Goal: Task Accomplishment & Management: Use online tool/utility

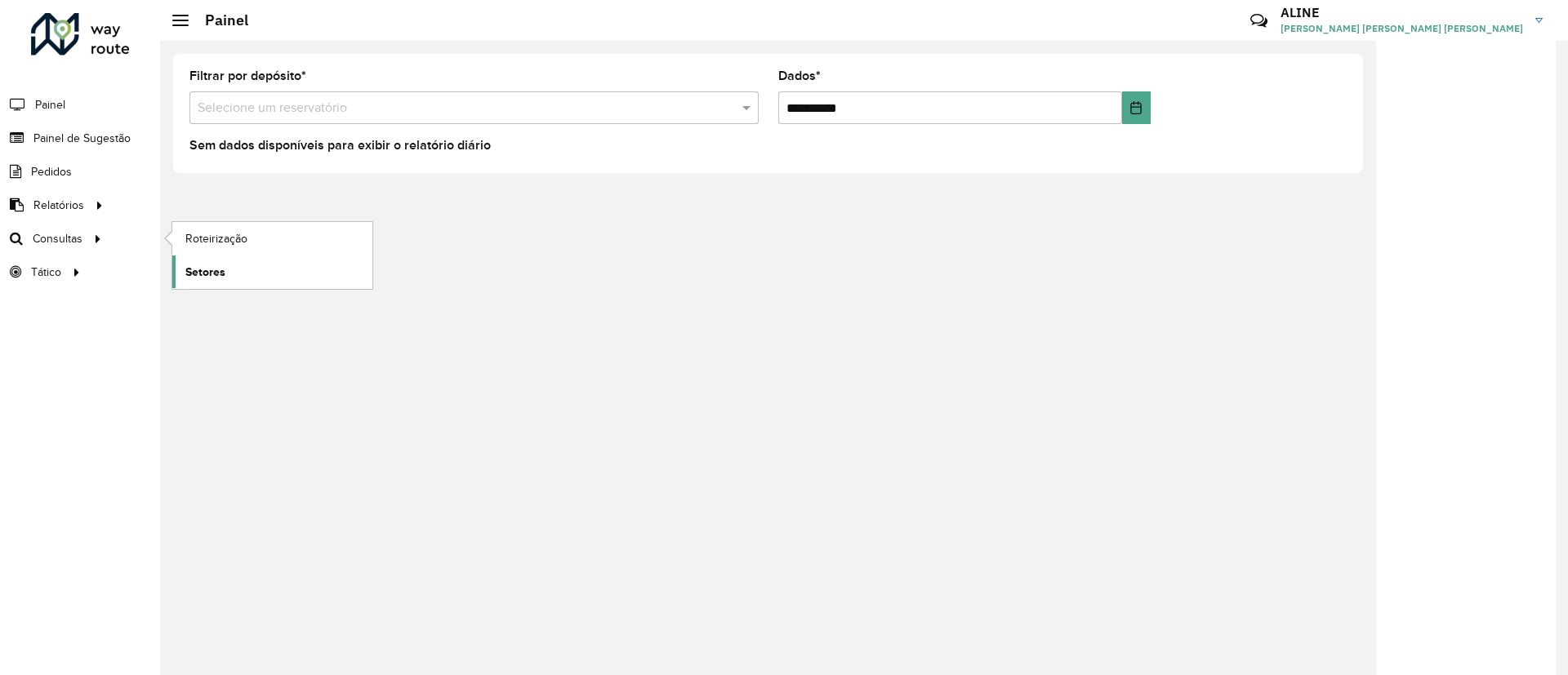
click at [215, 266] on font "Setores" at bounding box center [206, 272] width 40 height 13
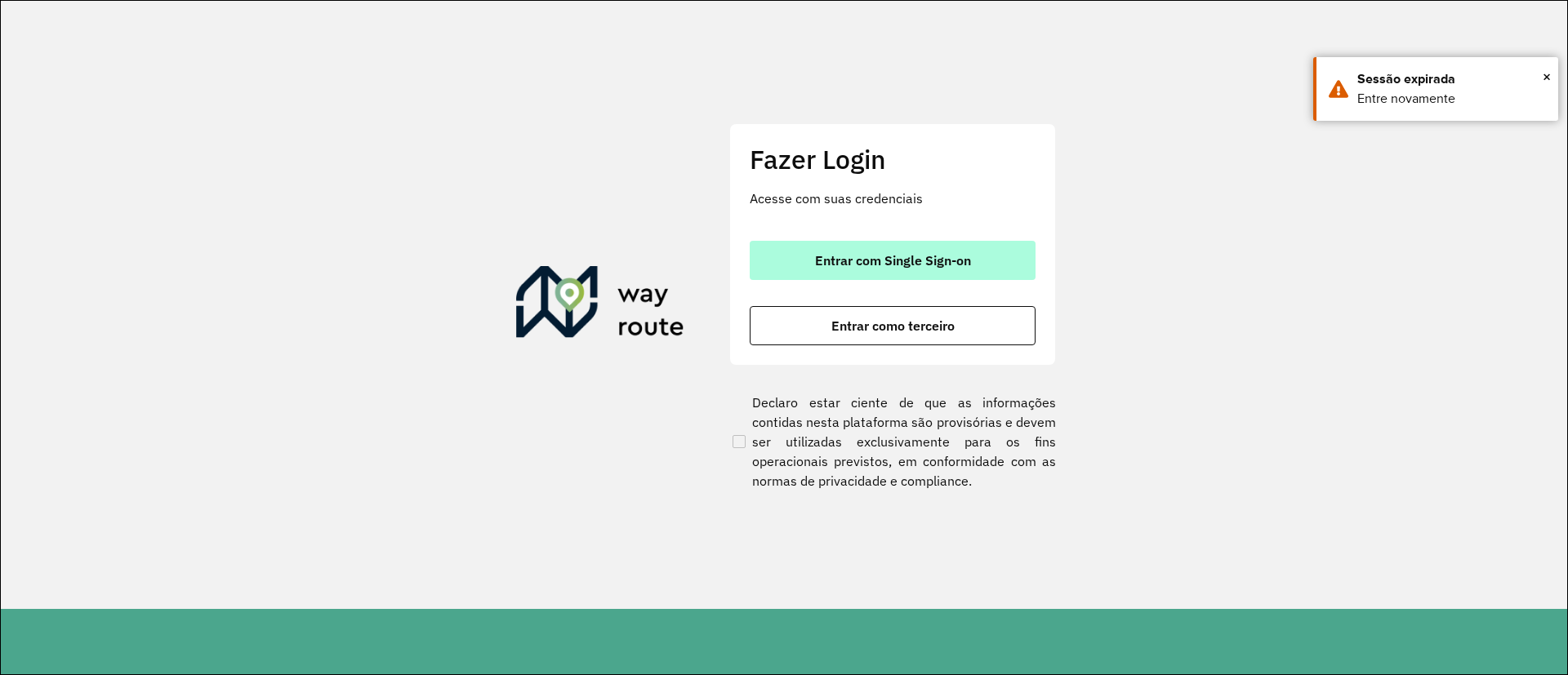
click at [923, 258] on font "Entrar com Single Sign-on" at bounding box center [893, 260] width 156 height 17
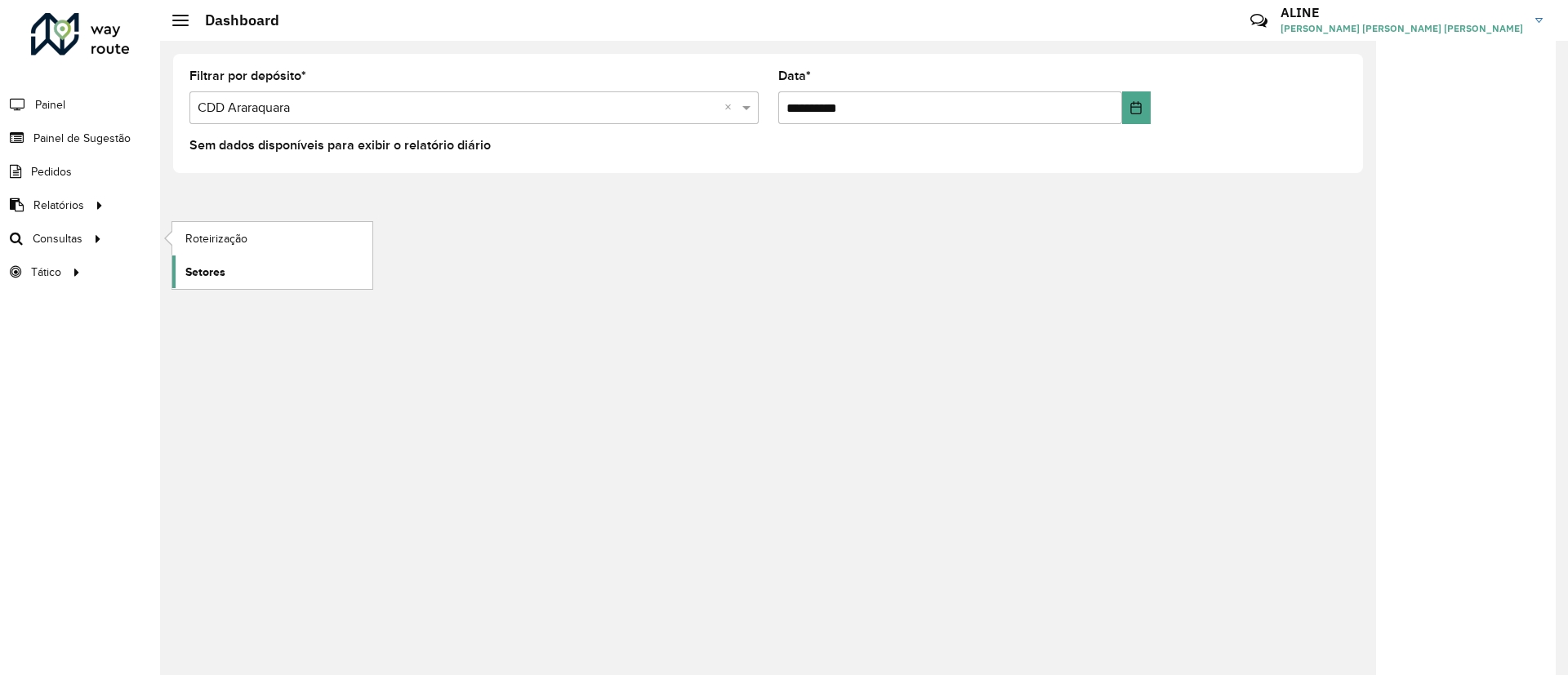
click at [214, 273] on span "Setores" at bounding box center [206, 272] width 40 height 18
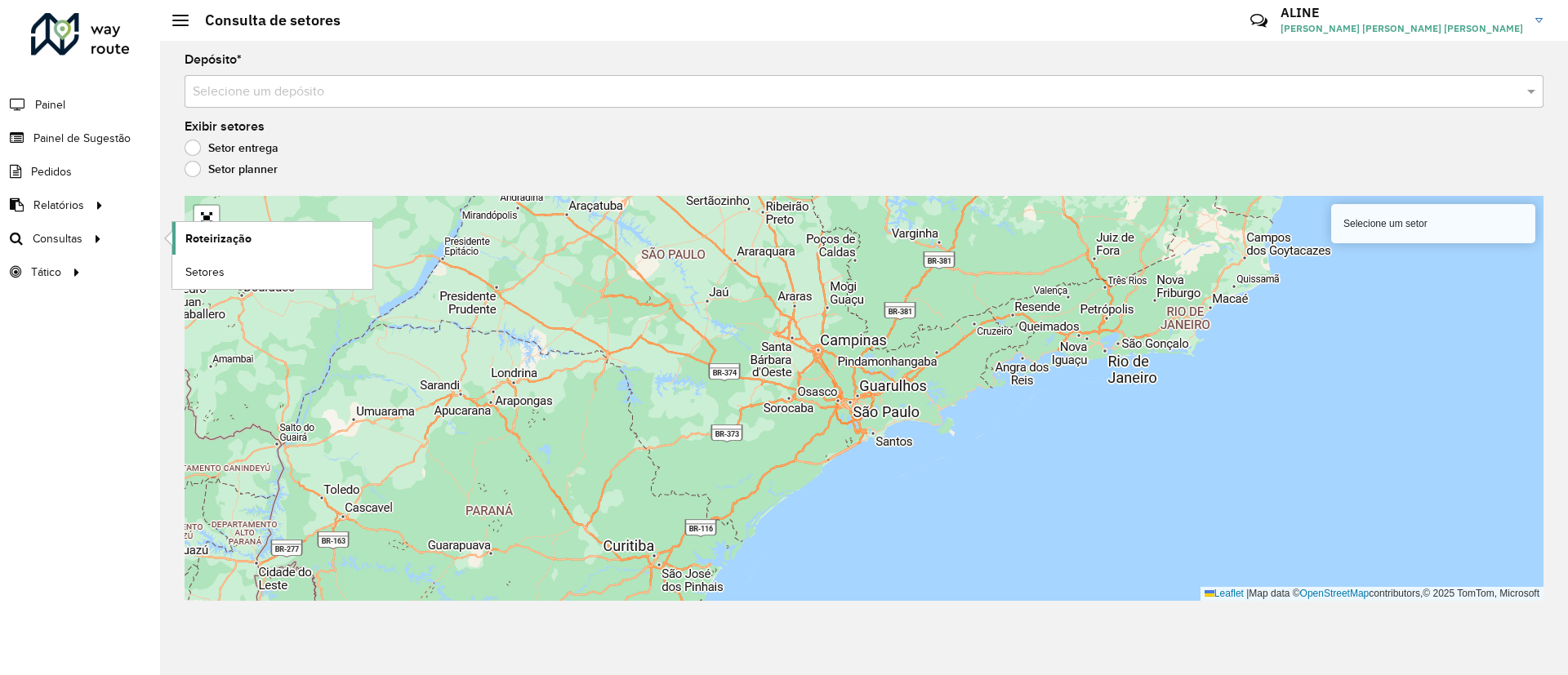
click at [229, 242] on span "Roteirização" at bounding box center [218, 239] width 66 height 18
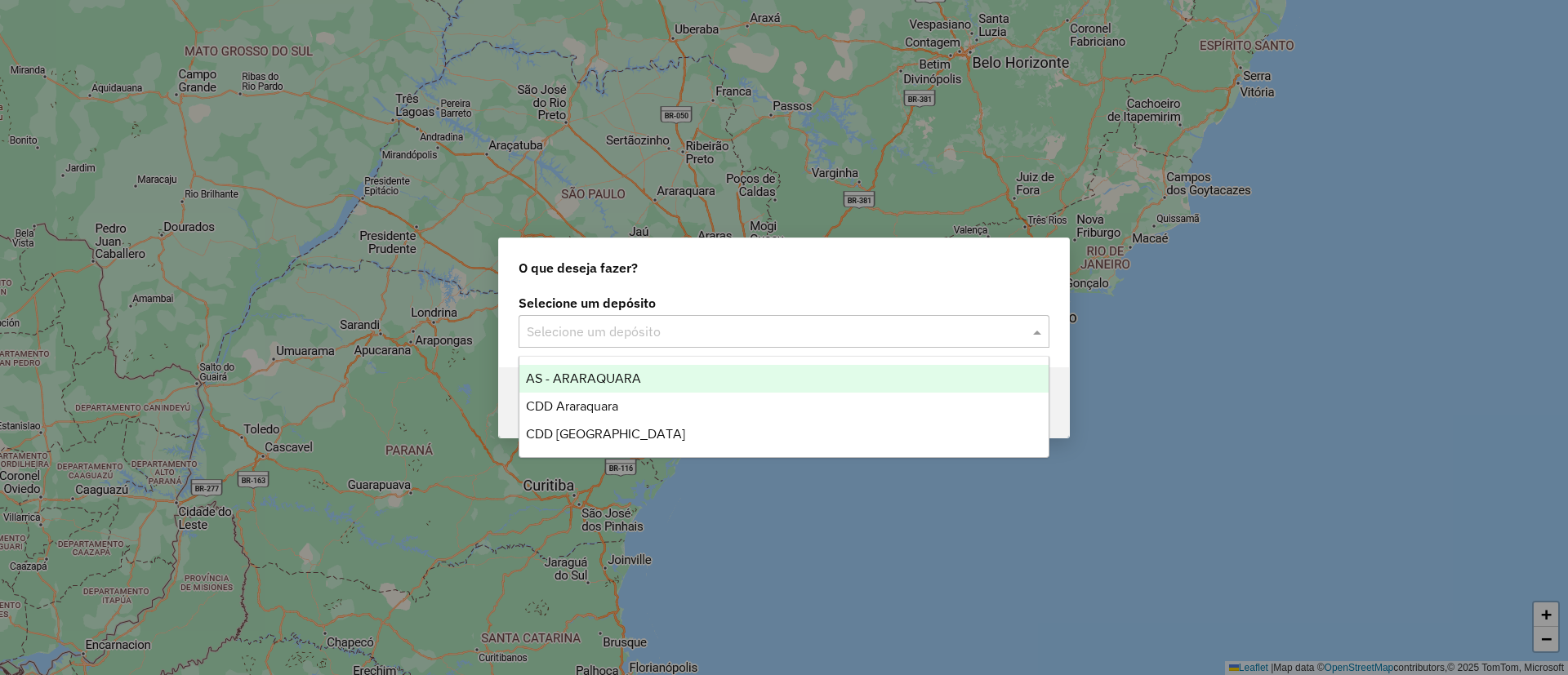
click at [673, 326] on input "text" at bounding box center [768, 332] width 482 height 19
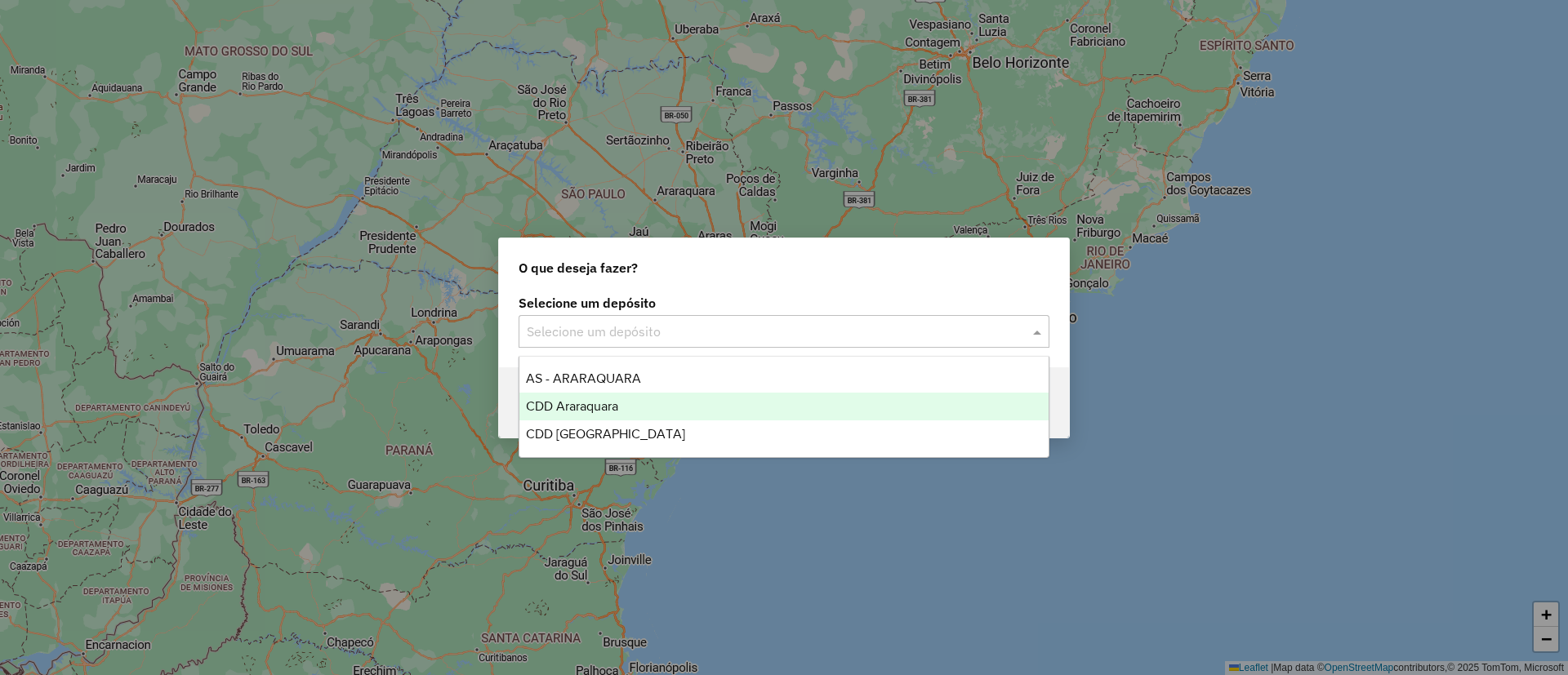
click at [567, 409] on span "CDD Araraquara" at bounding box center [572, 406] width 92 height 14
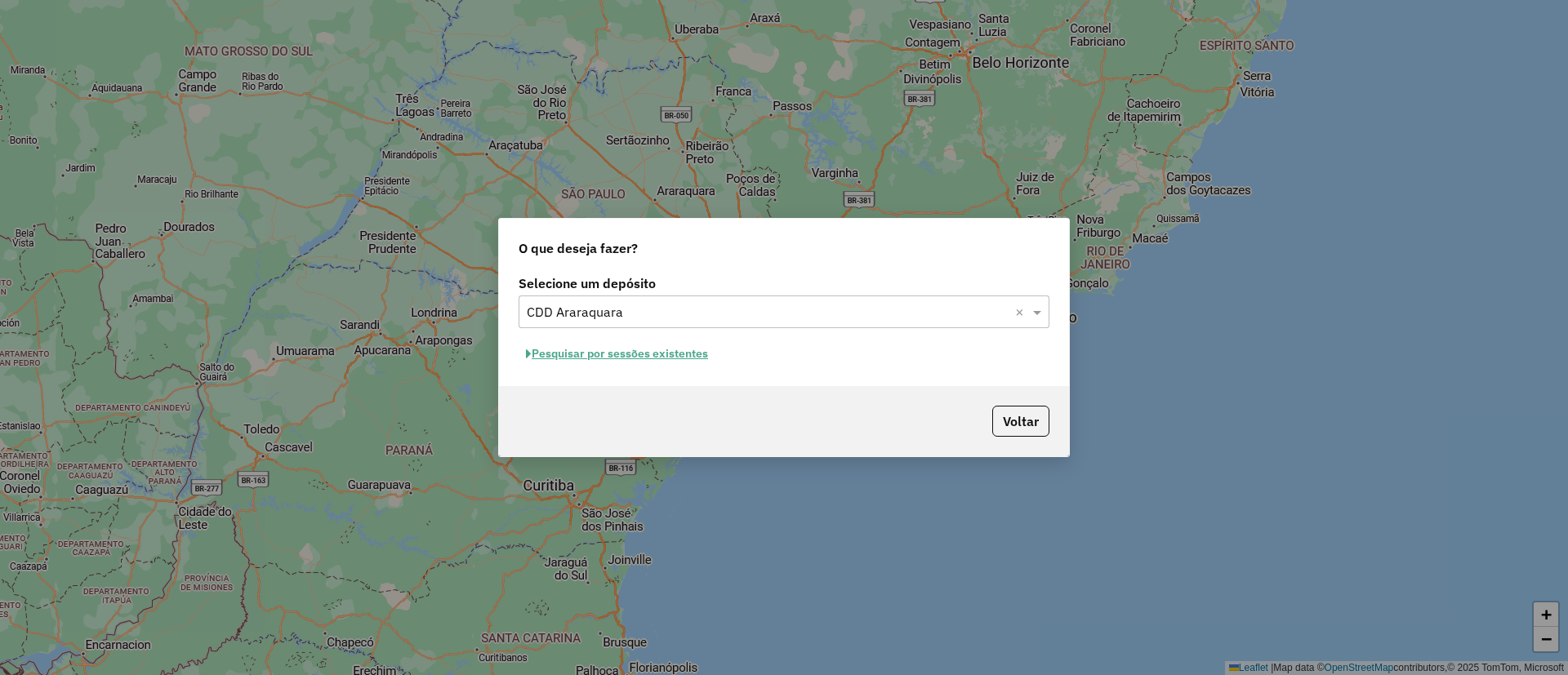
click at [656, 353] on button "Pesquisar por sessões existentes" at bounding box center [617, 353] width 197 height 25
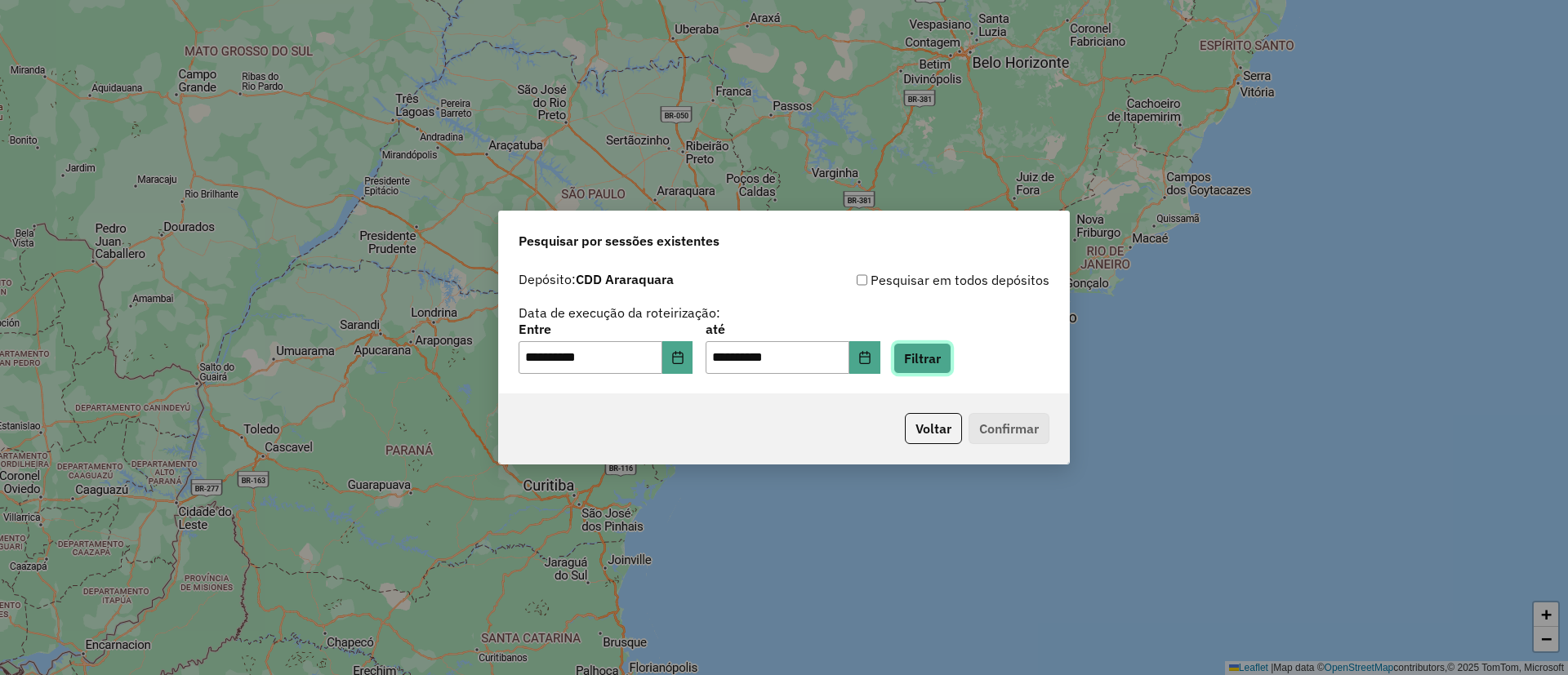
click at [940, 369] on button "Filtrar" at bounding box center [923, 358] width 58 height 31
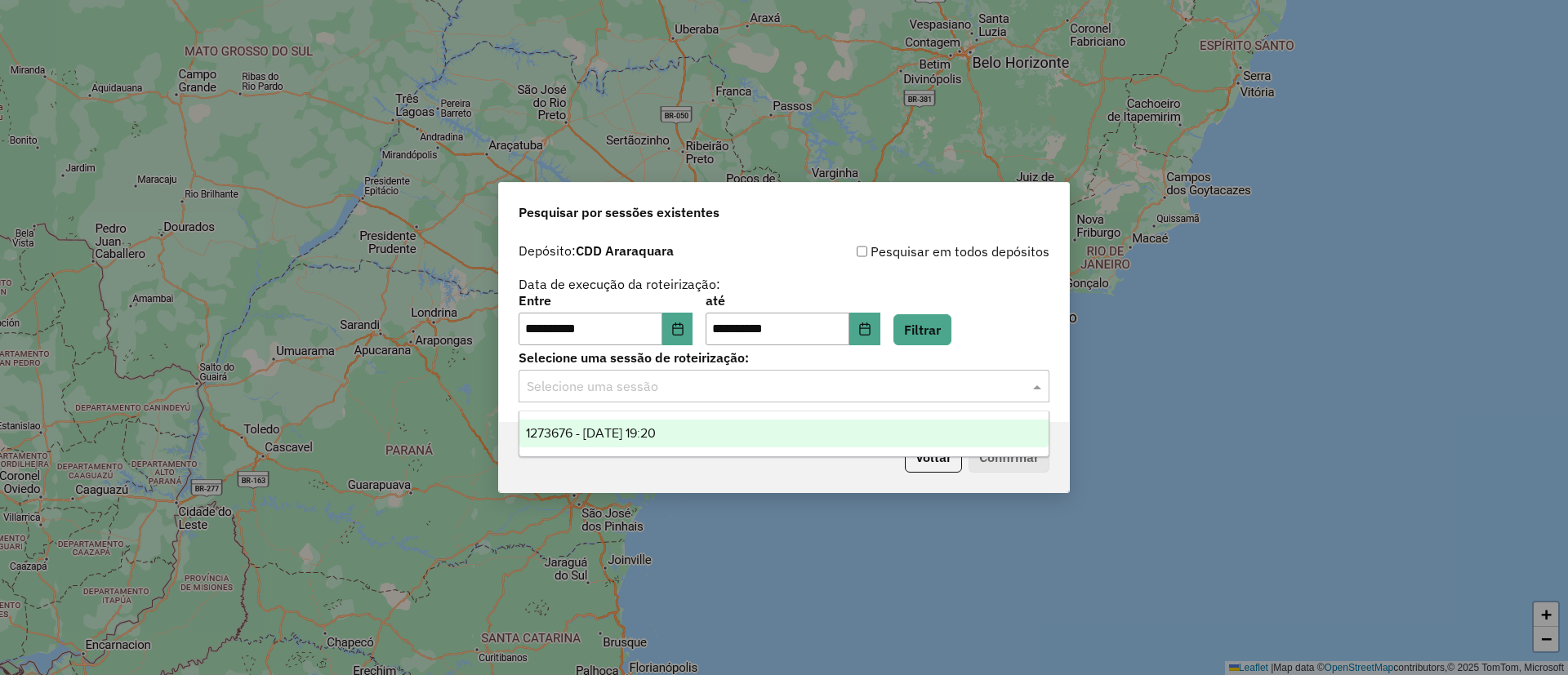
click at [867, 396] on div "Selecione uma sessão" at bounding box center [784, 386] width 531 height 33
click at [621, 430] on span "1273676 - 11/09/2025 19:20" at bounding box center [591, 433] width 130 height 14
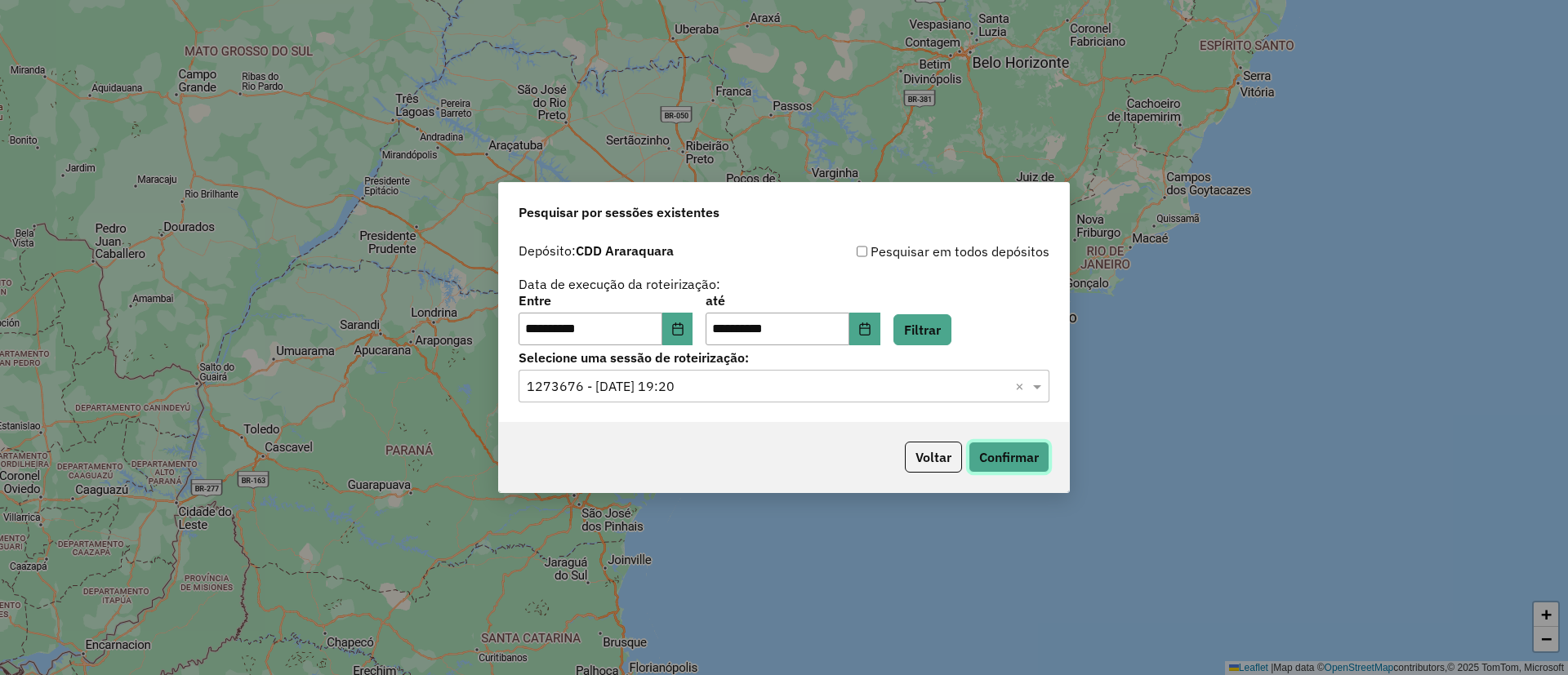
click at [1017, 461] on button "Confirmar" at bounding box center [1009, 456] width 81 height 31
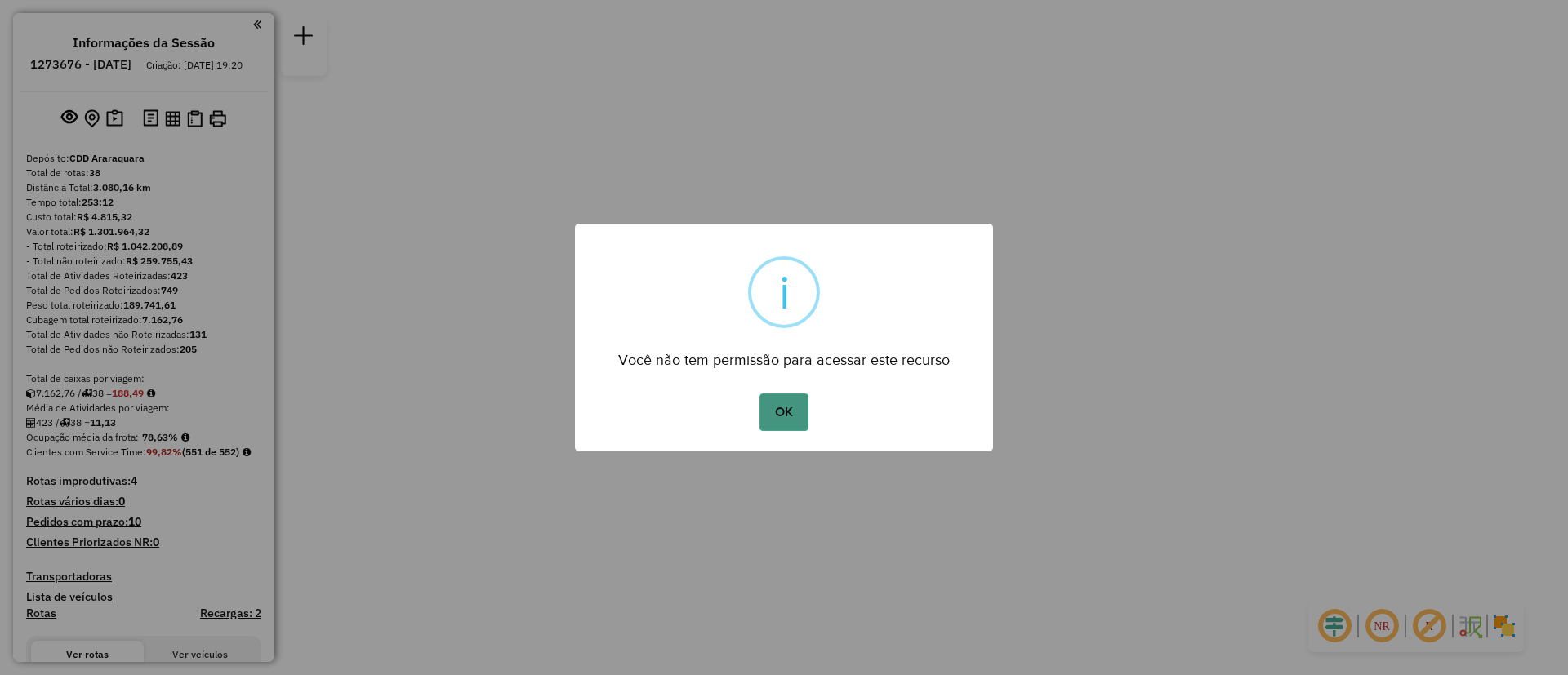
click at [791, 416] on button "OK" at bounding box center [784, 412] width 48 height 38
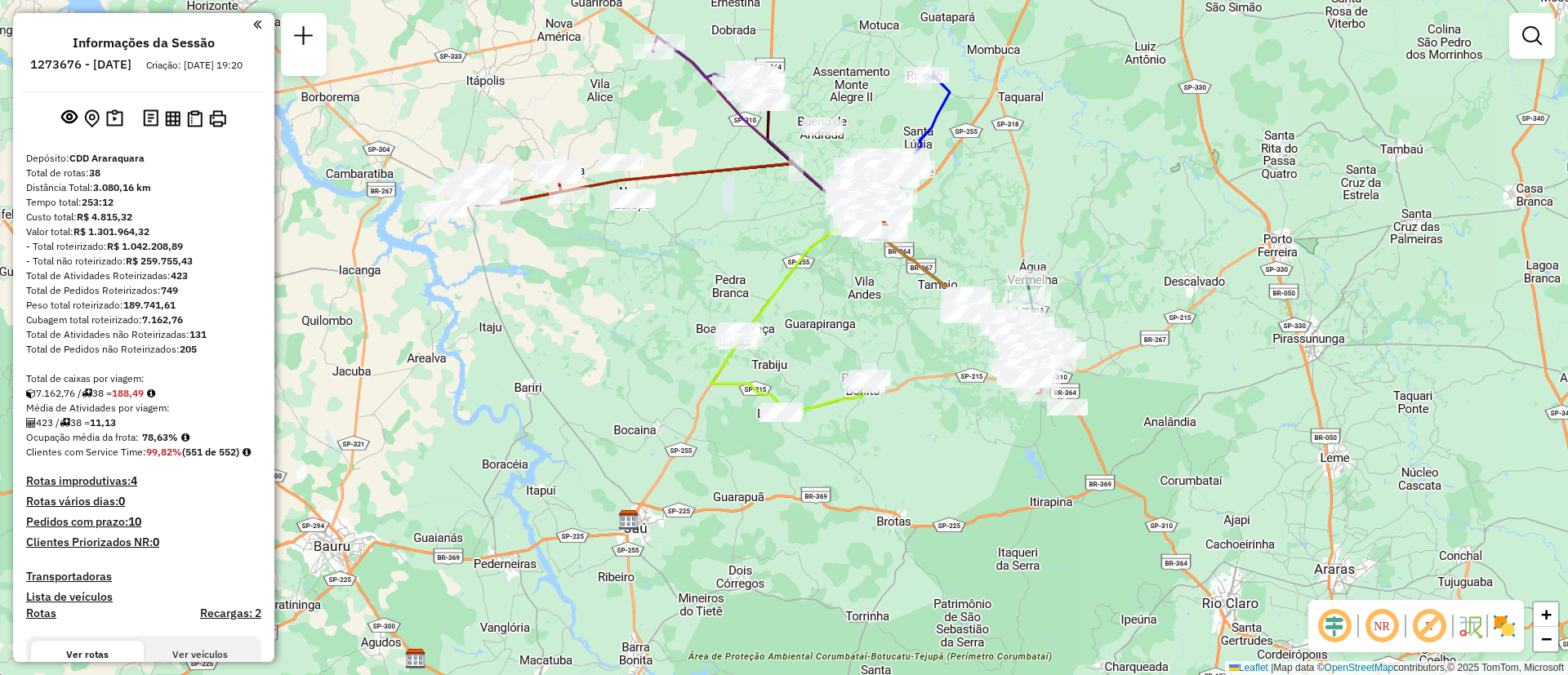
drag, startPoint x: 922, startPoint y: 346, endPoint x: 1018, endPoint y: 232, distance: 149.0
click at [1018, 232] on div "Janela de atendimento Grade de atendimento Capacidade Transportadoras Veículos …" at bounding box center [784, 338] width 1568 height 675
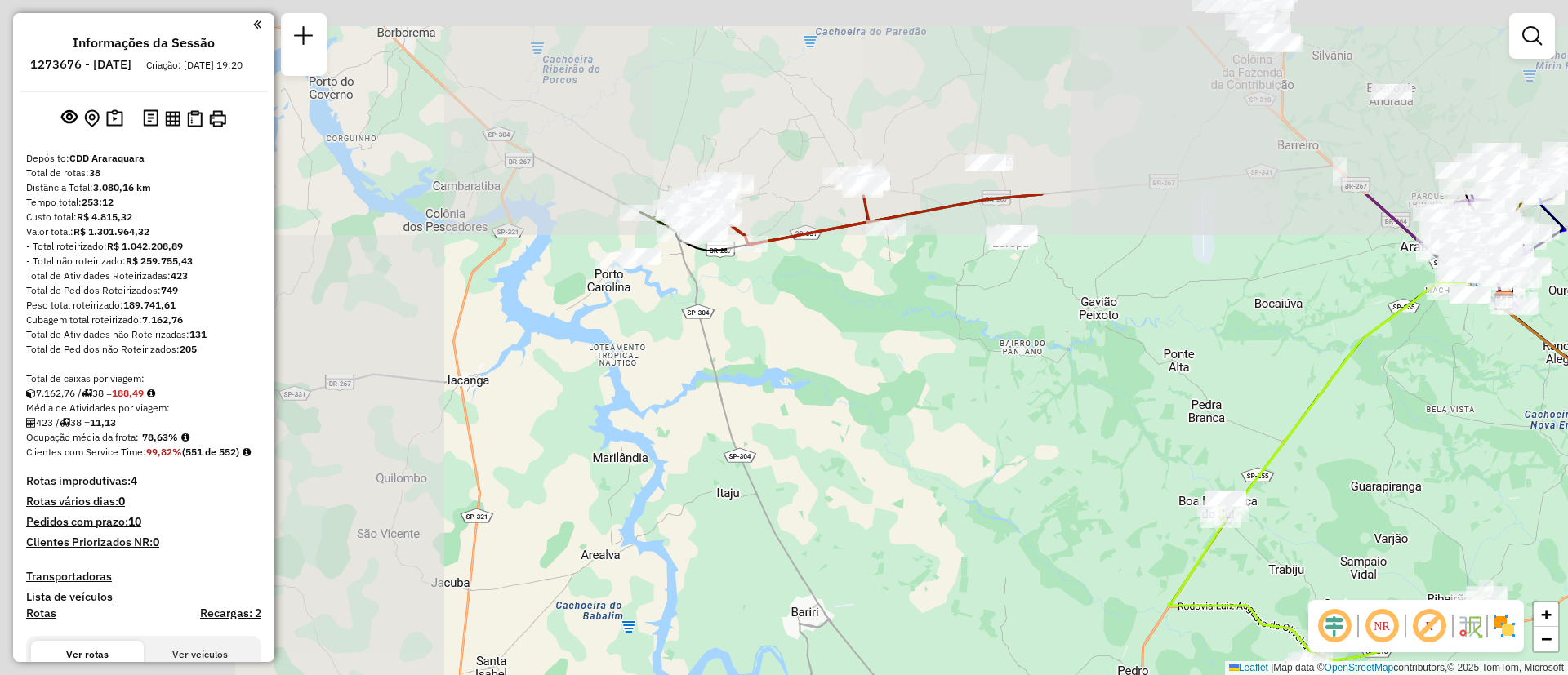
drag, startPoint x: 693, startPoint y: 209, endPoint x: 1171, endPoint y: 461, distance: 540.4
click at [1178, 463] on div "Janela de atendimento Grade de atendimento Capacidade Transportadoras Veículos …" at bounding box center [784, 338] width 1568 height 675
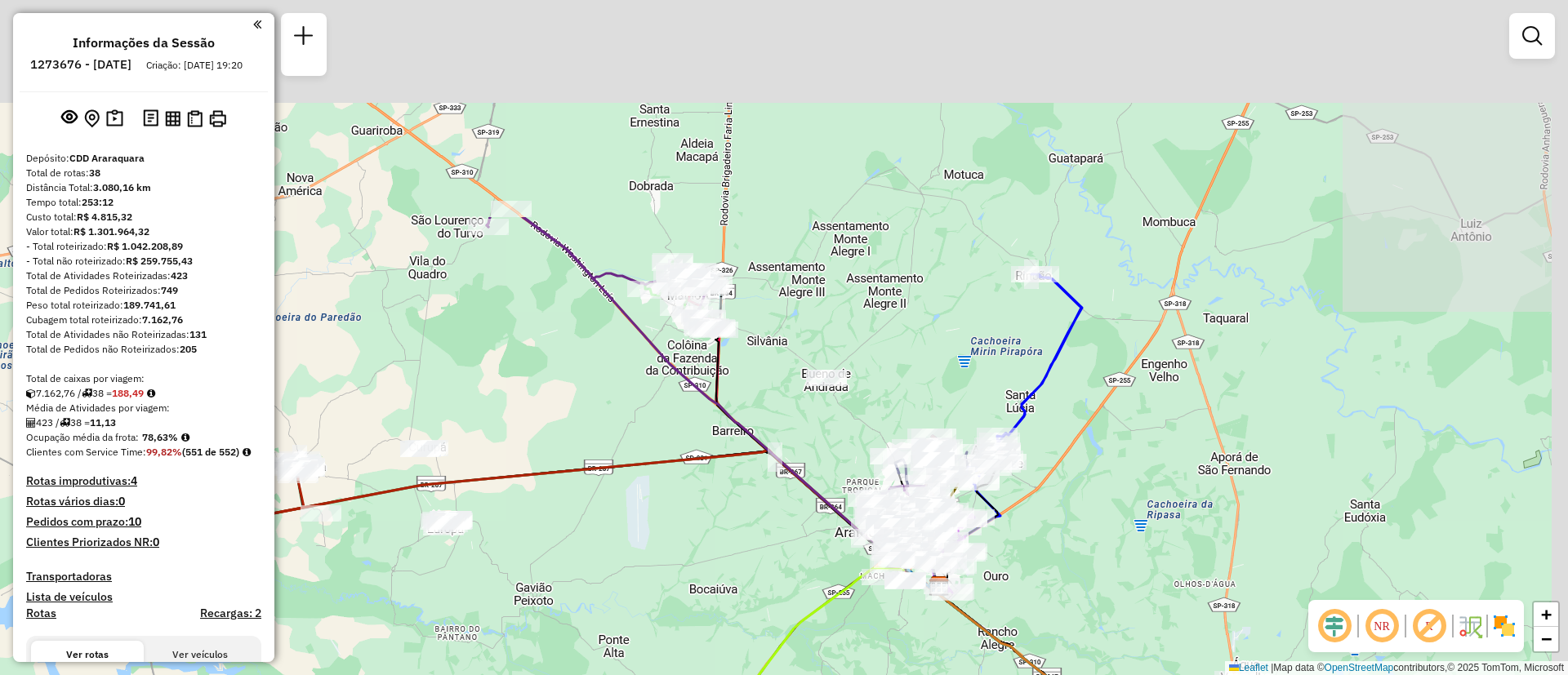
drag, startPoint x: 1088, startPoint y: 129, endPoint x: 580, endPoint y: 409, distance: 580.1
click at [580, 409] on div "Janela de atendimento Grade de atendimento Capacidade Transportadoras Veículos …" at bounding box center [784, 338] width 1568 height 675
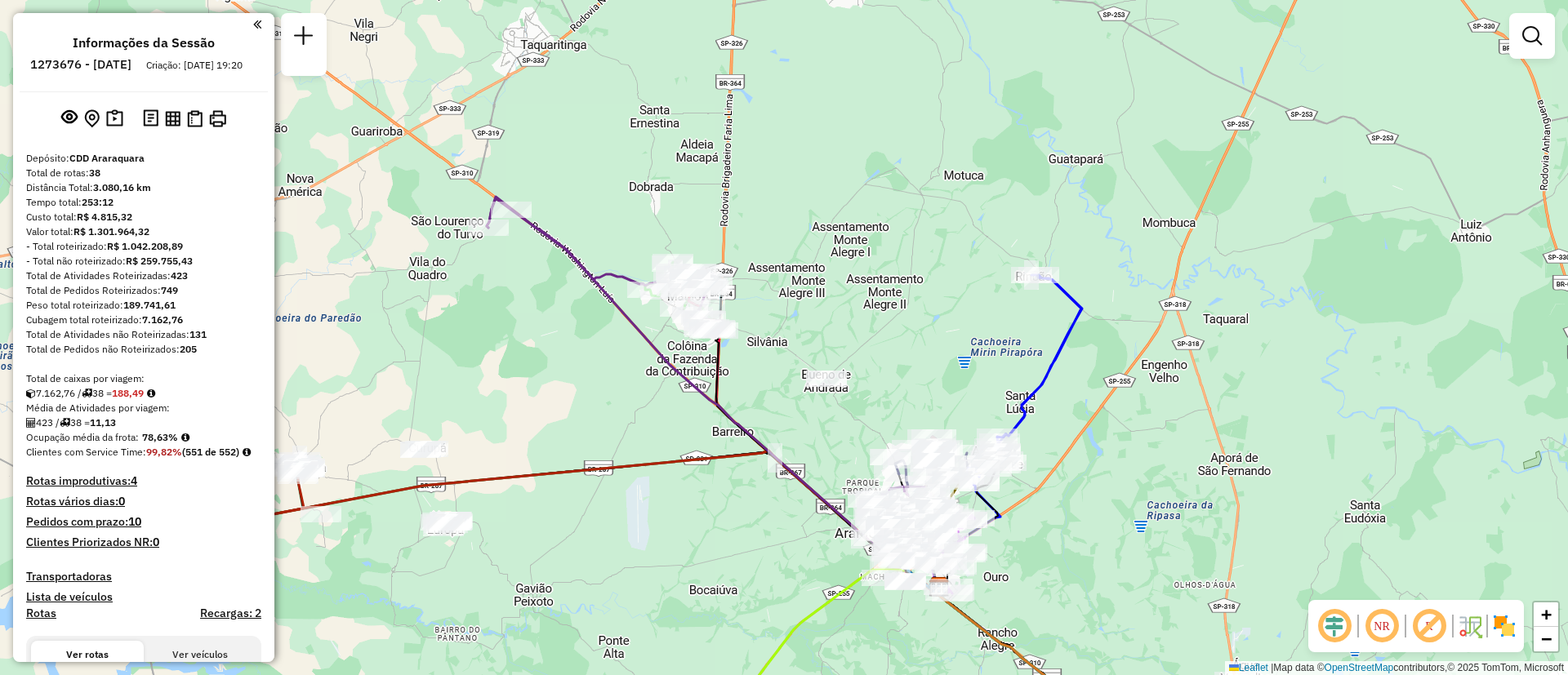
click at [556, 248] on icon at bounding box center [601, 265] width 229 height 132
select select "**********"
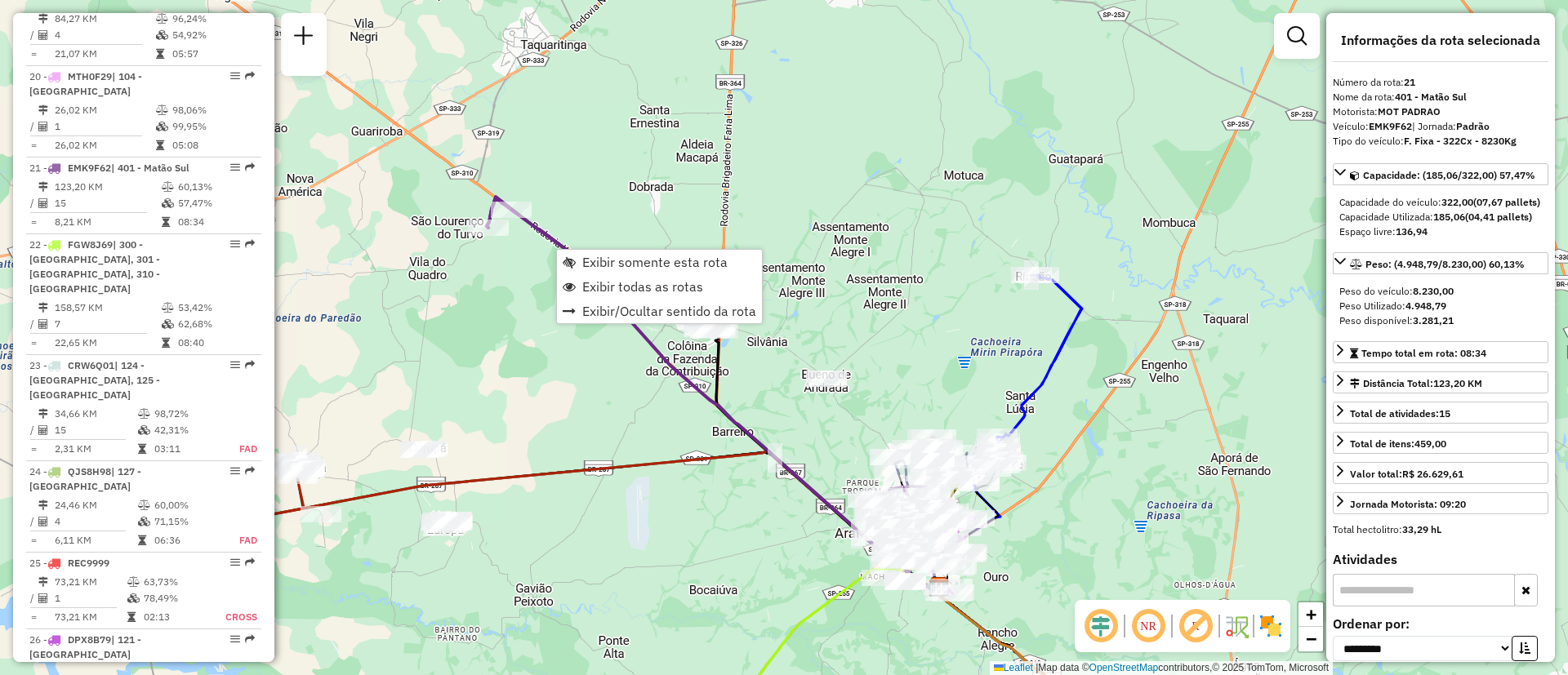
scroll to position [2562, 0]
click at [616, 287] on span "Exibir todas as rotas" at bounding box center [642, 287] width 120 height 13
click at [594, 258] on span "Exibir somente esta rota" at bounding box center [649, 263] width 145 height 13
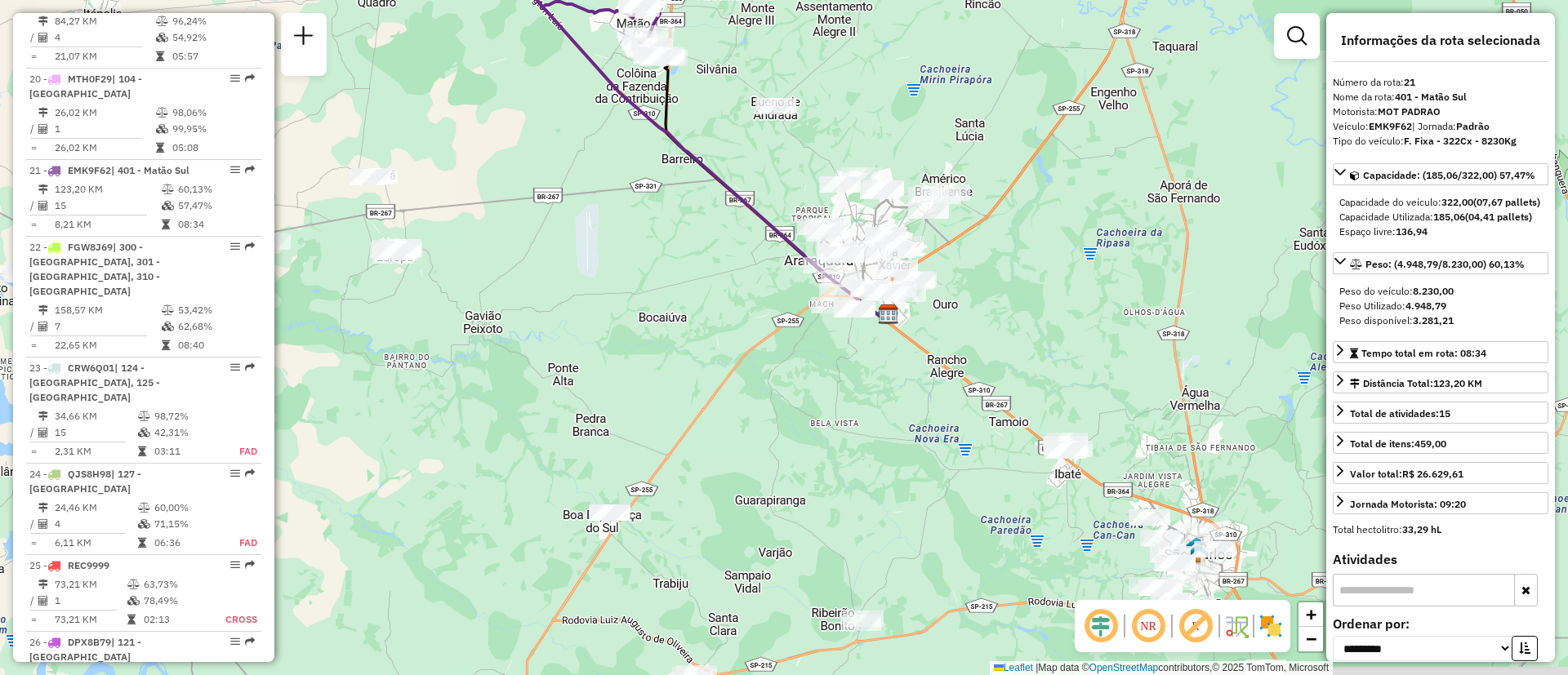
drag, startPoint x: 662, startPoint y: 373, endPoint x: 543, endPoint y: 129, distance: 271.5
click at [543, 130] on div "Janela de atendimento Grade de atendimento Capacidade Transportadoras Veículos …" at bounding box center [784, 338] width 1568 height 675
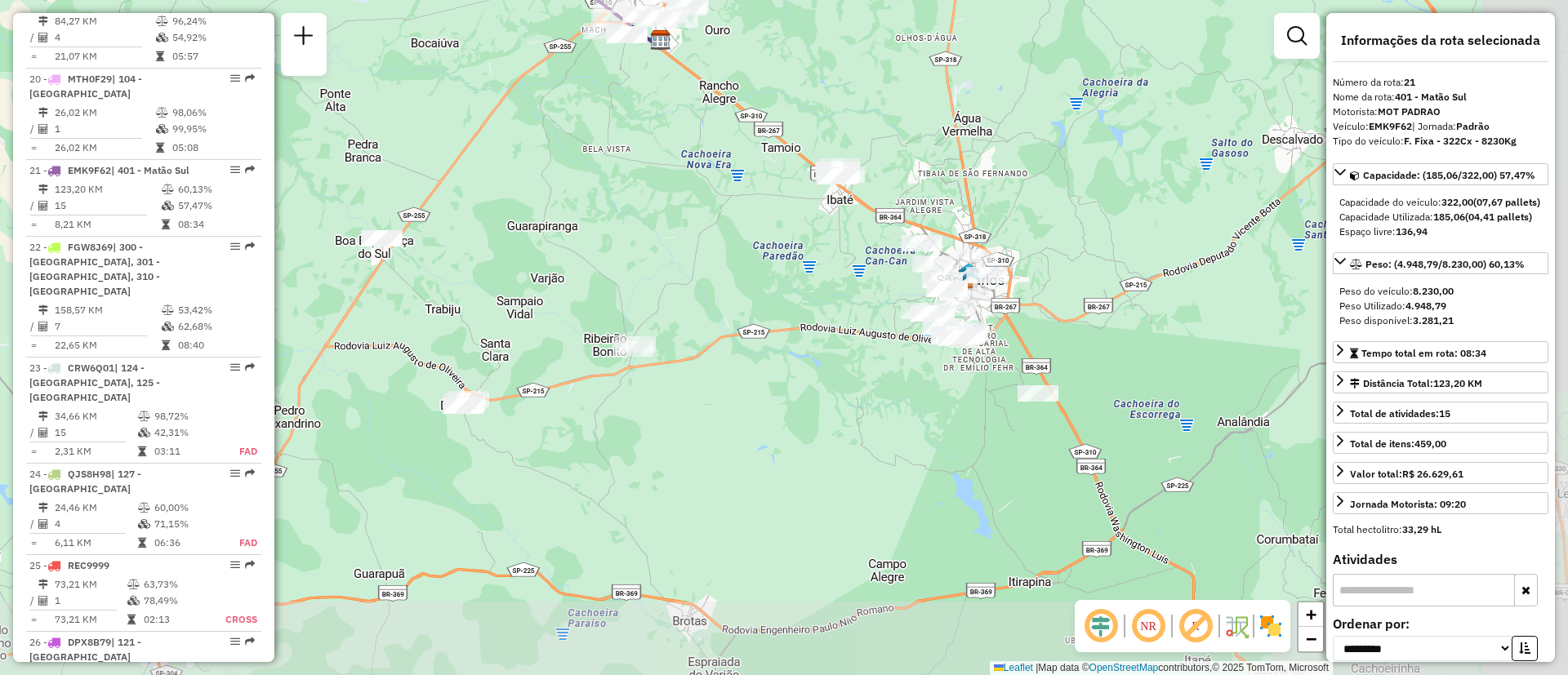
drag, startPoint x: 902, startPoint y: 387, endPoint x: 608, endPoint y: 160, distance: 371.4
click at [641, 142] on div "Janela de atendimento Grade de atendimento Capacidade Transportadoras Veículos …" at bounding box center [784, 338] width 1568 height 675
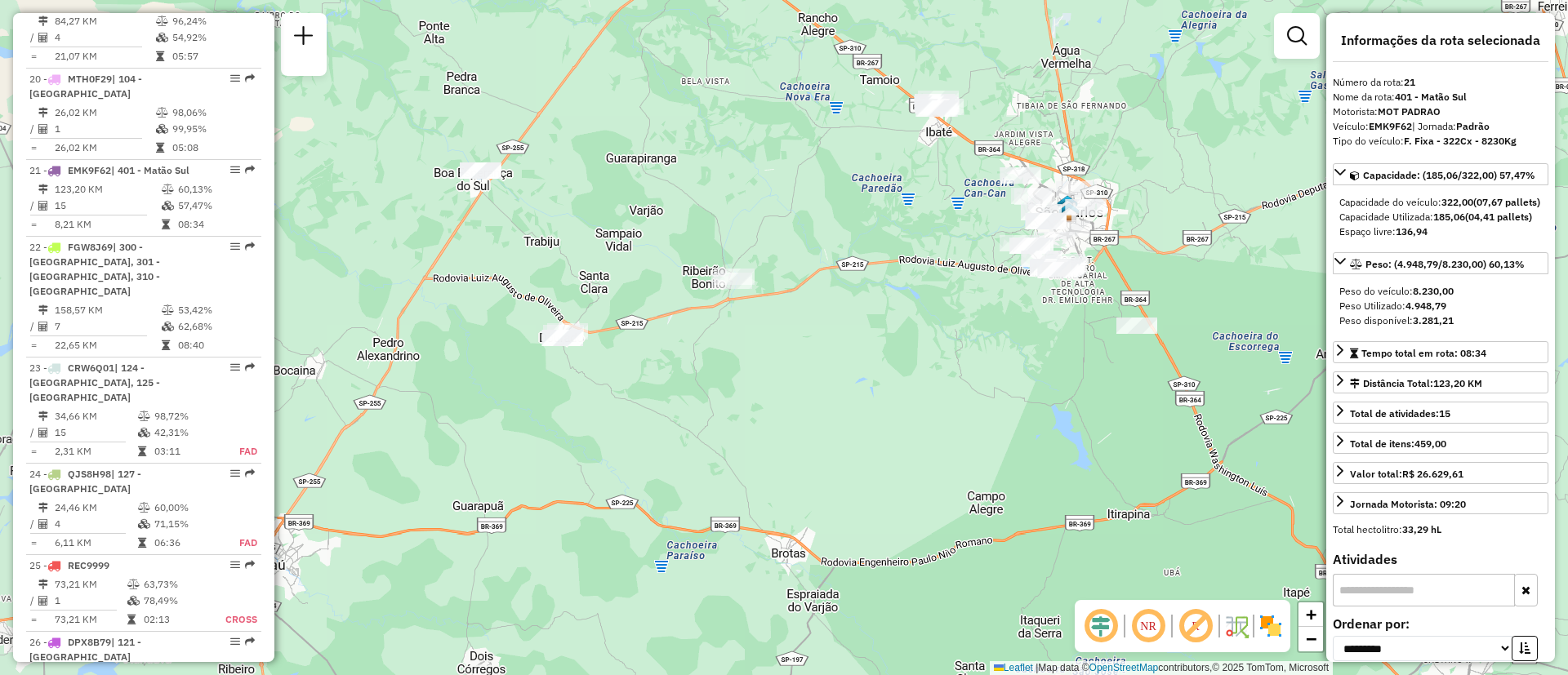
drag, startPoint x: 716, startPoint y: 315, endPoint x: 906, endPoint y: 250, distance: 200.8
click at [906, 250] on div "Janela de atendimento Grade de atendimento Capacidade Transportadoras Veículos …" at bounding box center [784, 338] width 1568 height 675
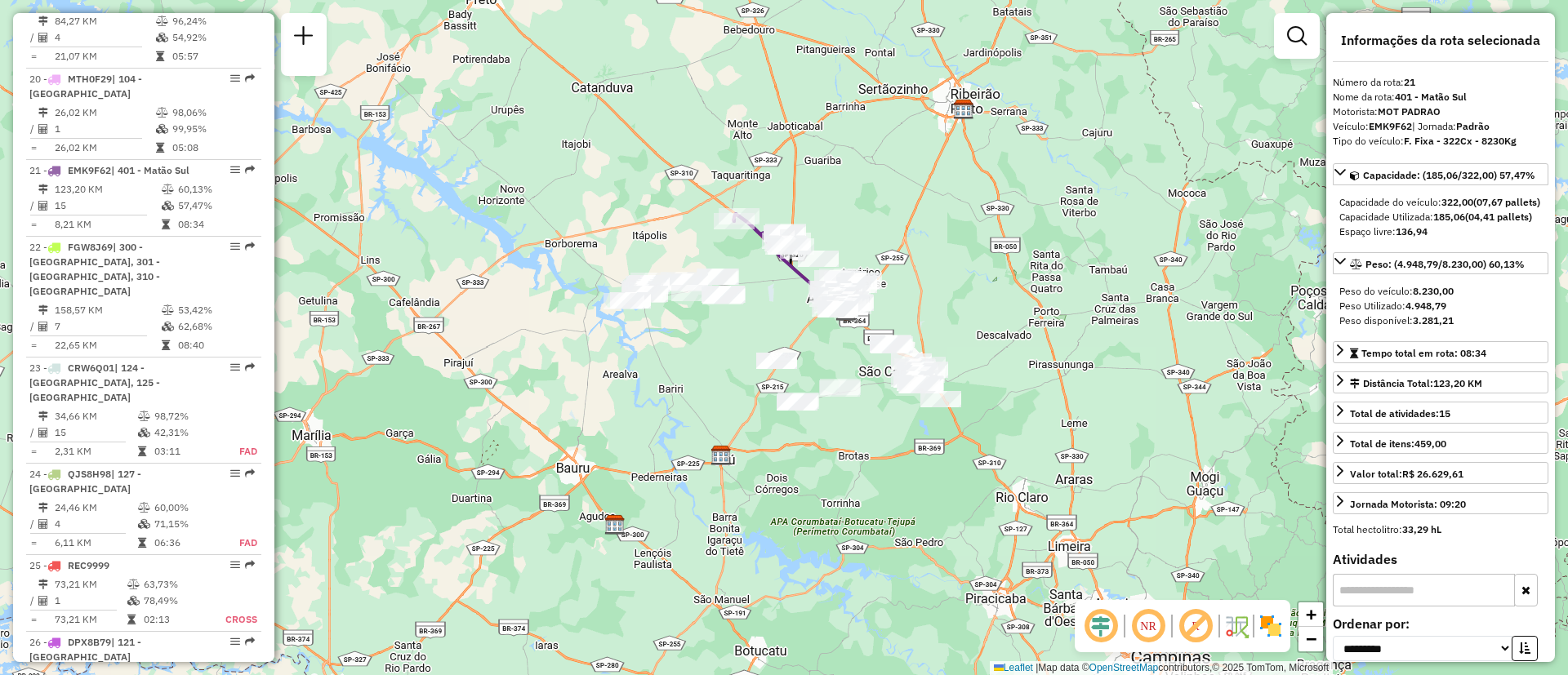
drag, startPoint x: 817, startPoint y: 190, endPoint x: 786, endPoint y: 322, distance: 135.6
click at [792, 321] on div "Janela de atendimento Grade de atendimento Capacidade Transportadoras Veículos …" at bounding box center [784, 338] width 1568 height 675
